Goal: Check status: Check status

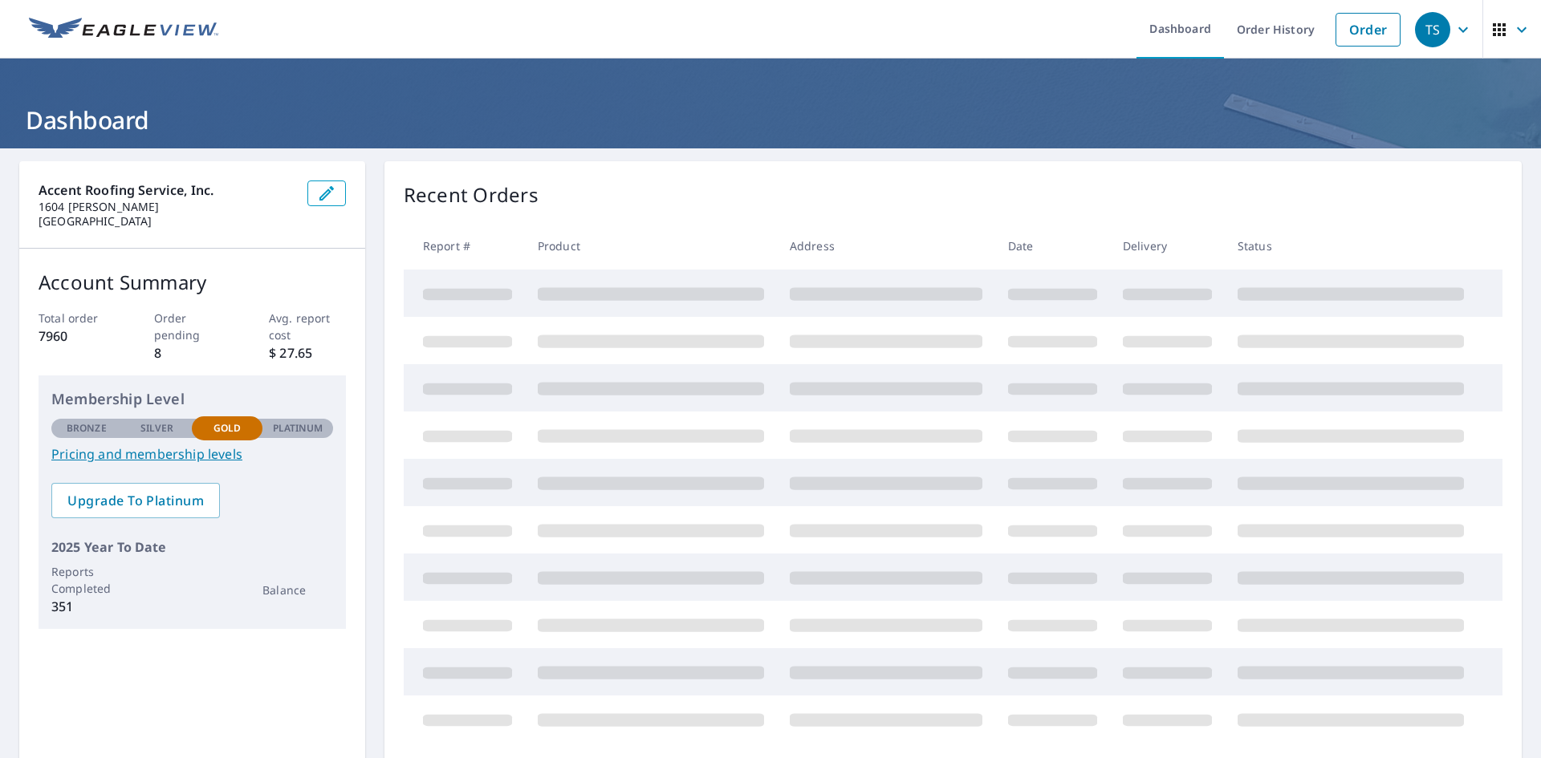
click at [1492, 33] on icon "button" at bounding box center [1498, 29] width 13 height 13
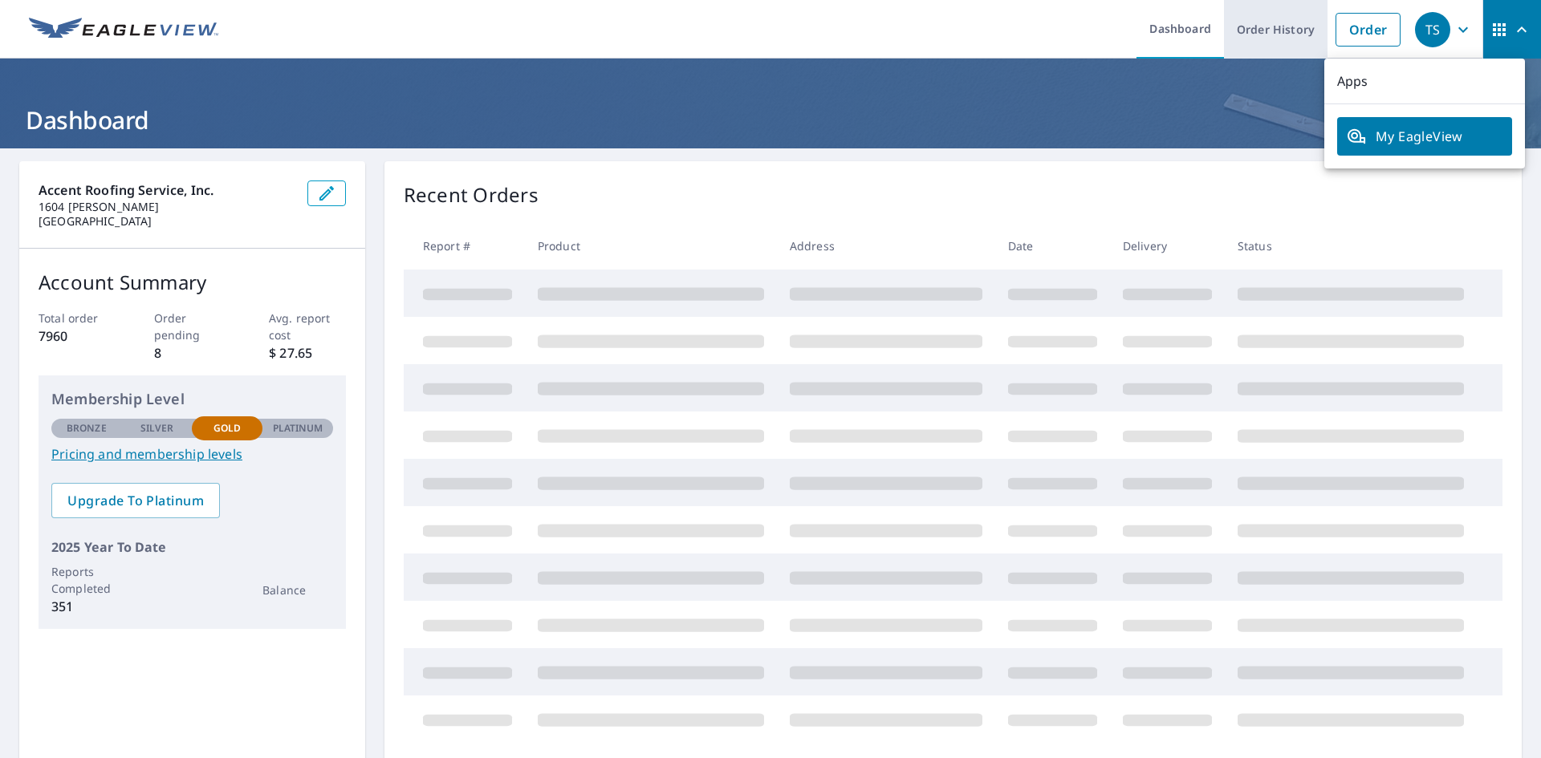
click at [1261, 35] on link "Order History" at bounding box center [1276, 29] width 104 height 59
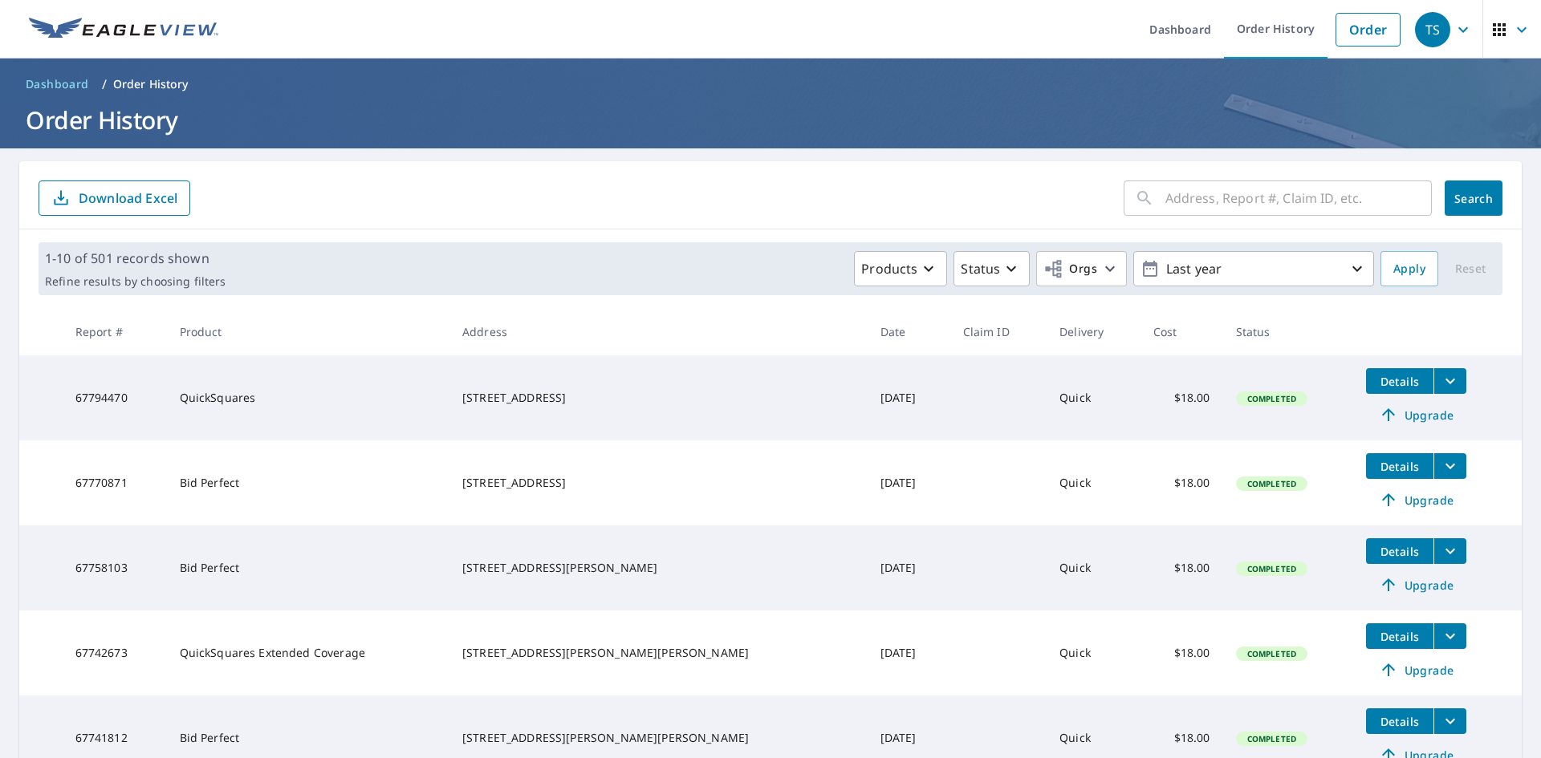
click at [1180, 204] on input "text" at bounding box center [1298, 198] width 266 height 45
paste input "[STREET_ADDRESS][PERSON_NAME][US_STATE]"
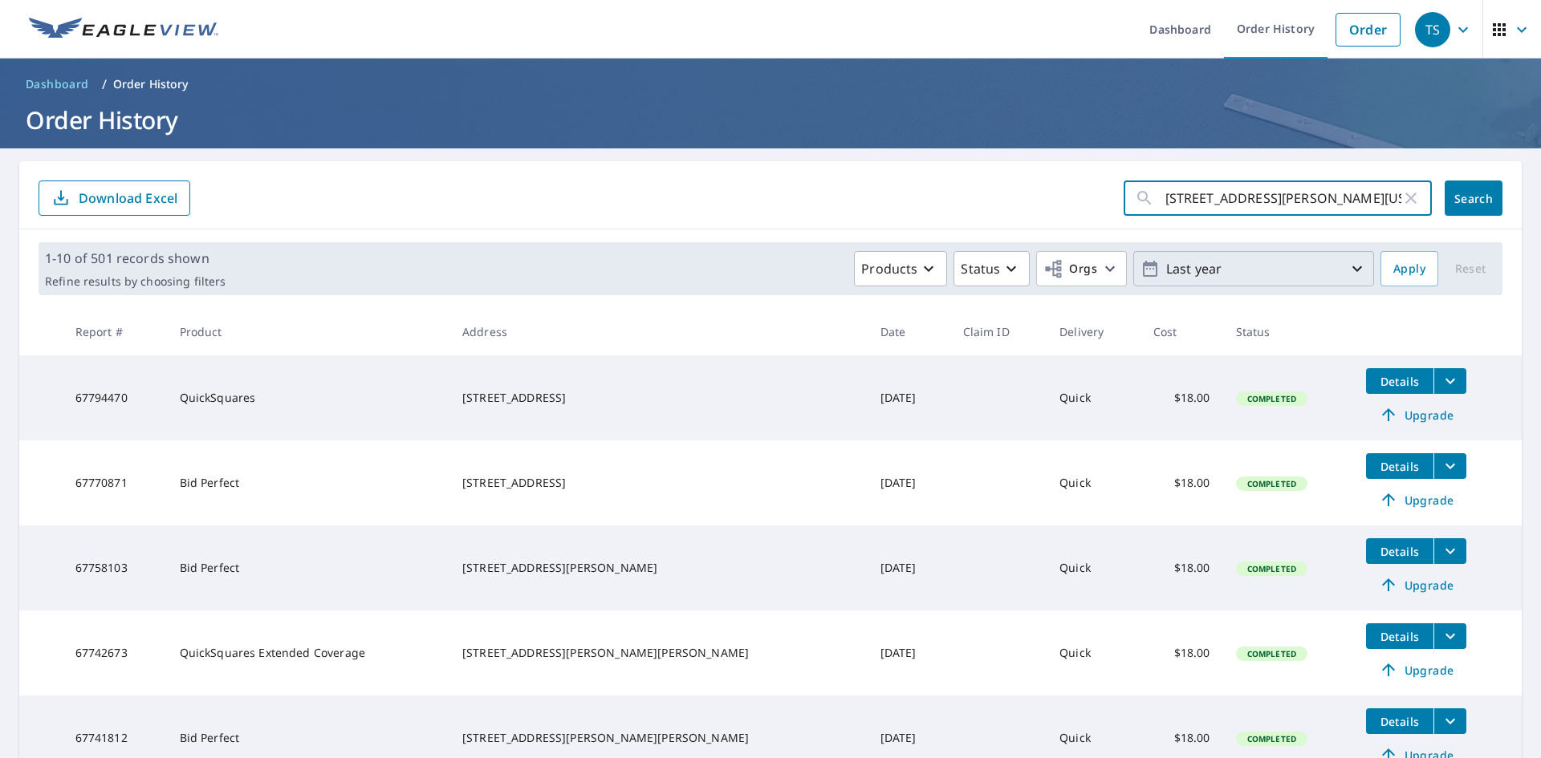
scroll to position [0, 125]
drag, startPoint x: 1207, startPoint y: 196, endPoint x: 1423, endPoint y: 189, distance: 216.7
click at [1423, 189] on div "[STREET_ADDRESS][PERSON_NAME][US_STATE] ​" at bounding box center [1280, 198] width 315 height 35
drag, startPoint x: 1244, startPoint y: 205, endPoint x: 1342, endPoint y: 197, distance: 97.5
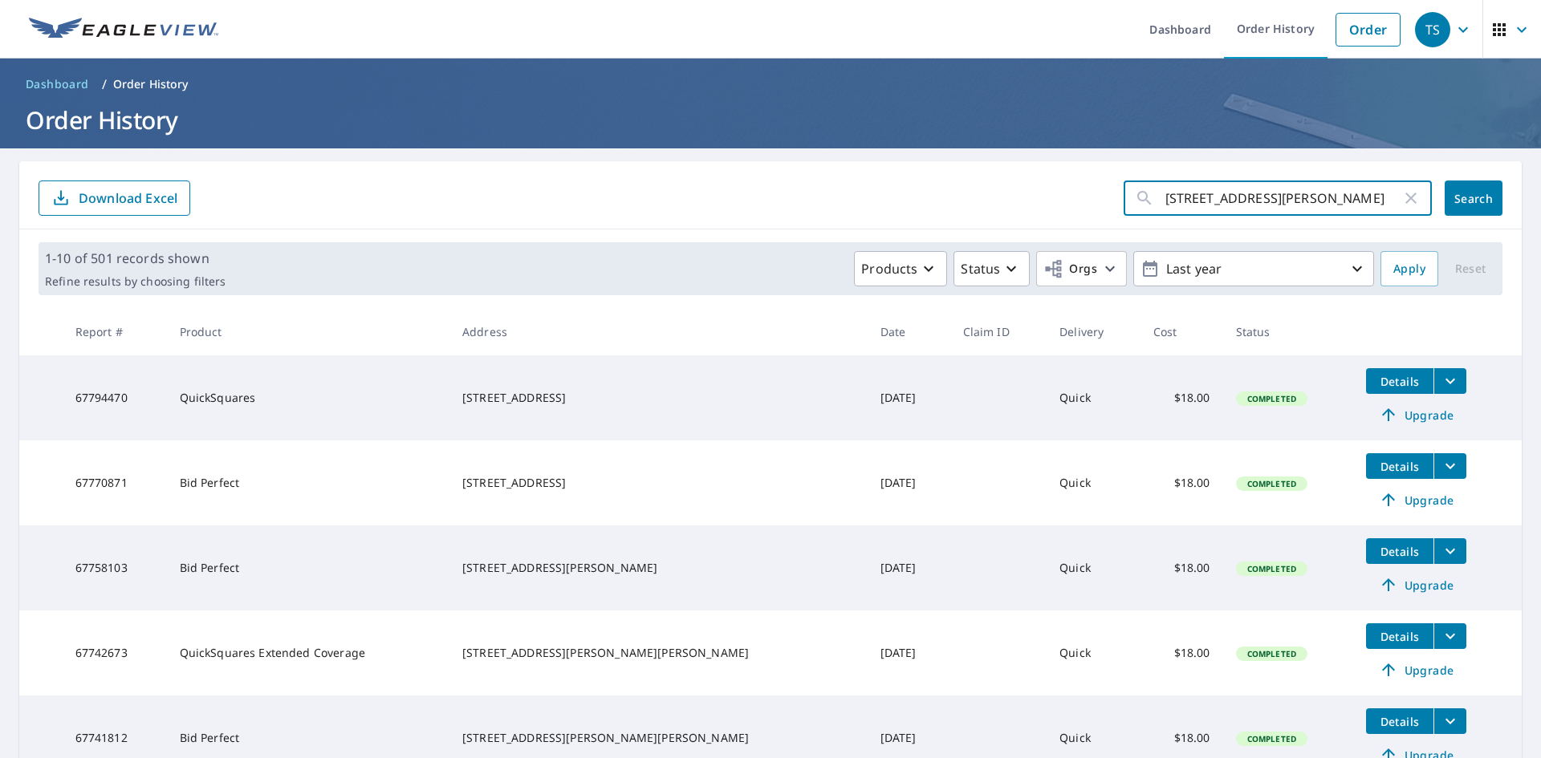
click at [1342, 197] on input "[STREET_ADDRESS][PERSON_NAME]" at bounding box center [1283, 198] width 236 height 45
type input "2733 [PERSON_NAME] Sprin"
click at [1444, 193] on button "Search" at bounding box center [1473, 198] width 58 height 35
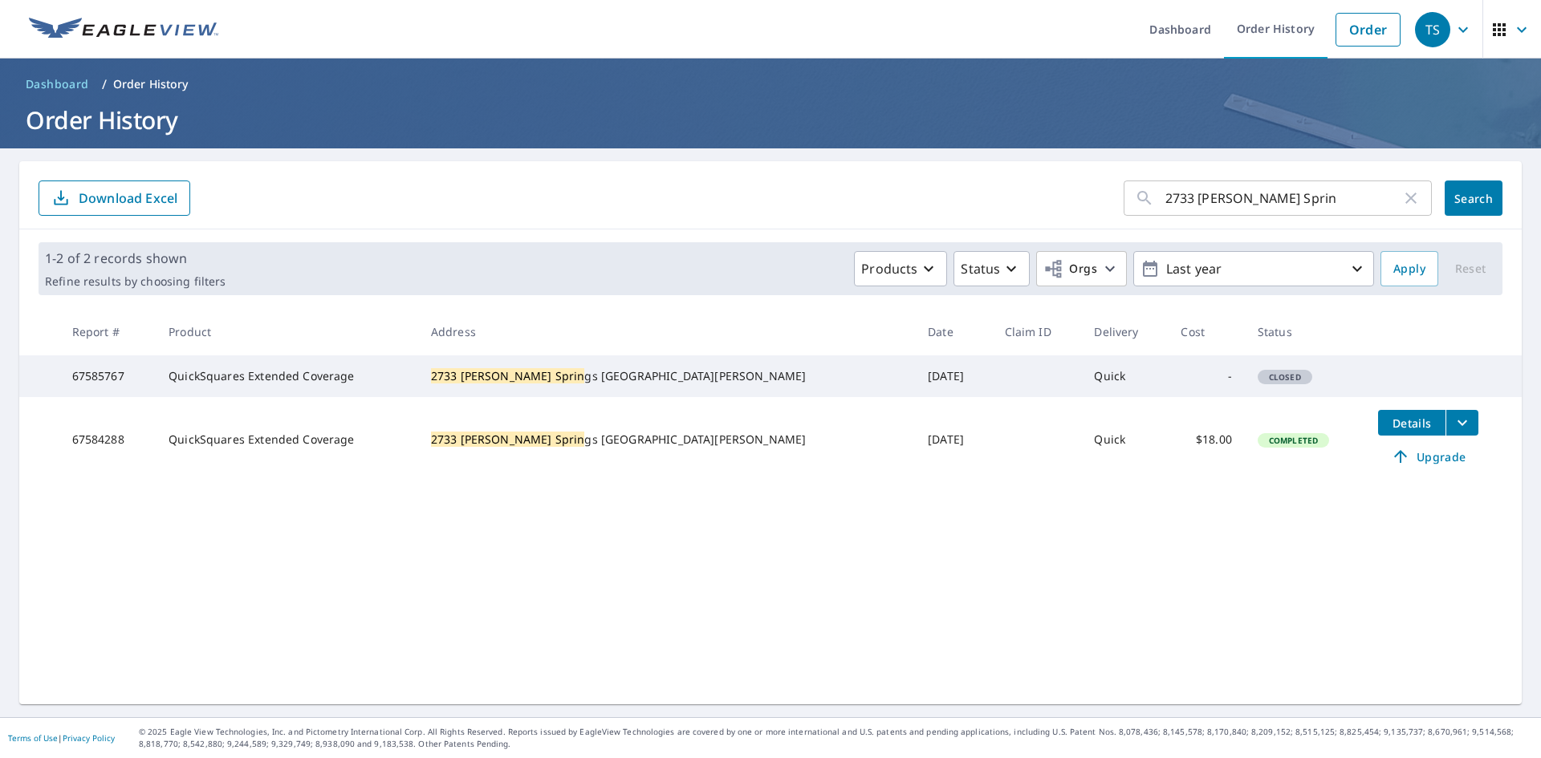
click at [1387, 431] on span "Details" at bounding box center [1411, 423] width 48 height 15
